Goal: Check status: Check status

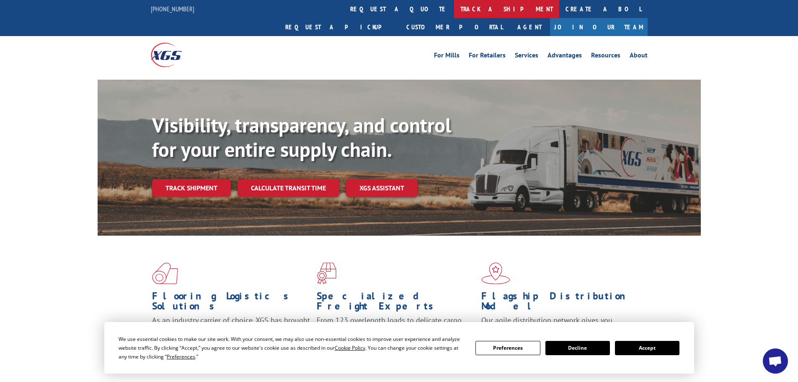
click at [454, 4] on link "track a shipment" at bounding box center [506, 9] width 105 height 18
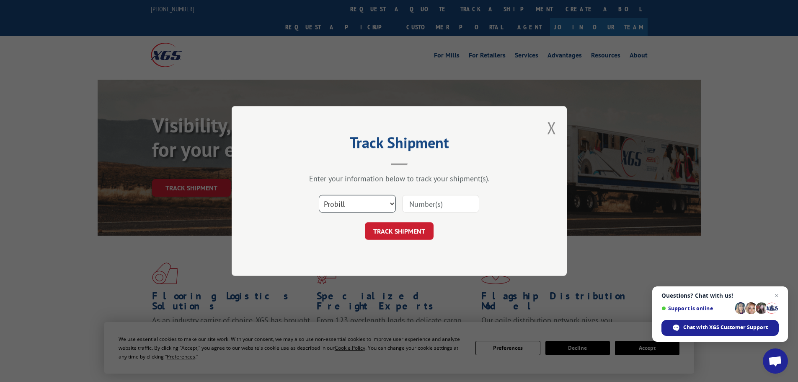
click at [358, 203] on select "Select category... Probill BOL PO" at bounding box center [357, 204] width 77 height 18
select select "po"
click at [319, 195] on select "Select category... Probill BOL PO" at bounding box center [357, 204] width 77 height 18
click at [421, 209] on input at bounding box center [440, 204] width 77 height 18
type input "25548355"
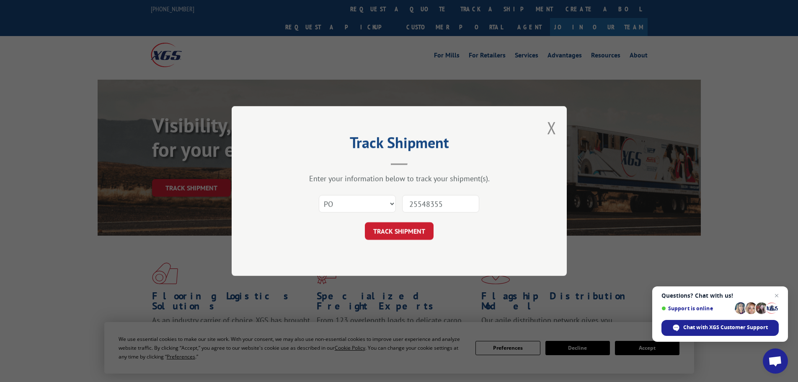
click at [365, 222] on button "TRACK SHIPMENT" at bounding box center [399, 231] width 69 height 18
click at [397, 232] on button "TRACK SHIPMENT" at bounding box center [399, 231] width 69 height 18
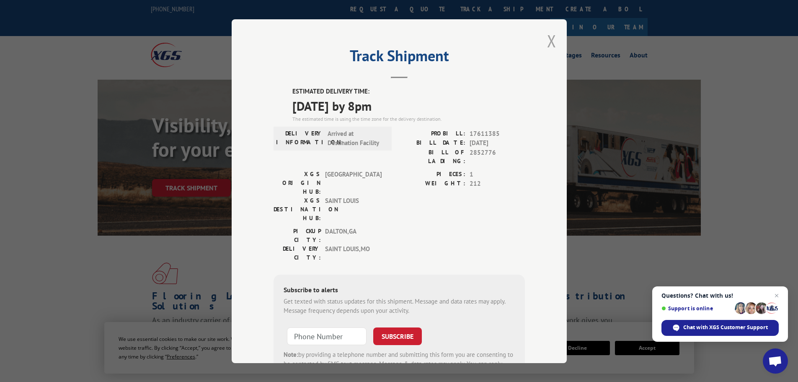
click at [550, 42] on button "Close modal" at bounding box center [551, 41] width 9 height 22
